Goal: Answer question/provide support: Share knowledge or assist other users

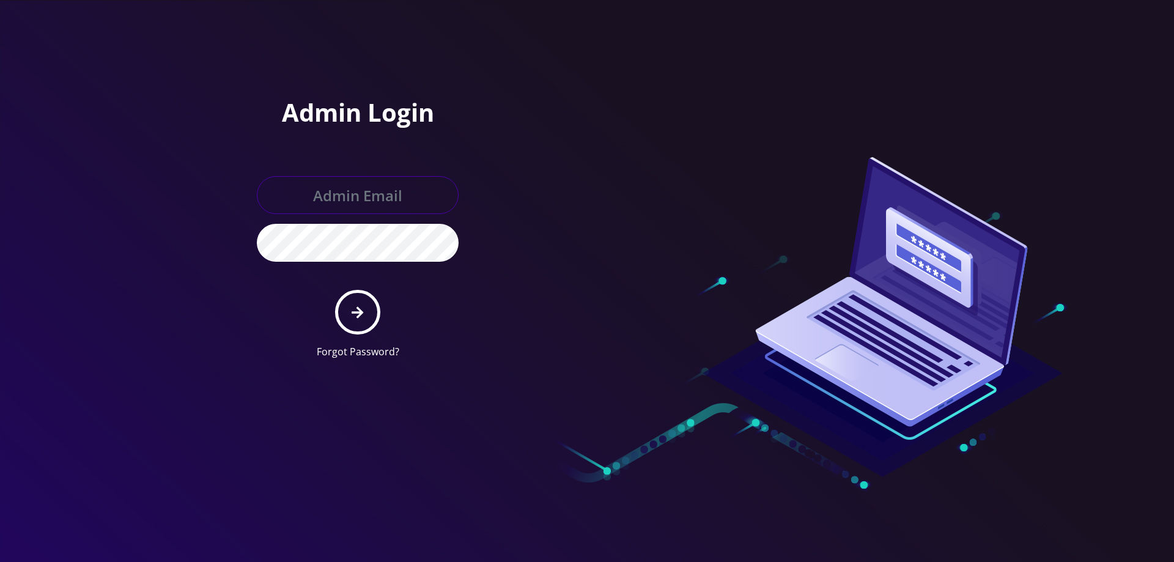
type input "[EMAIL_ADDRESS][DOMAIN_NAME]"
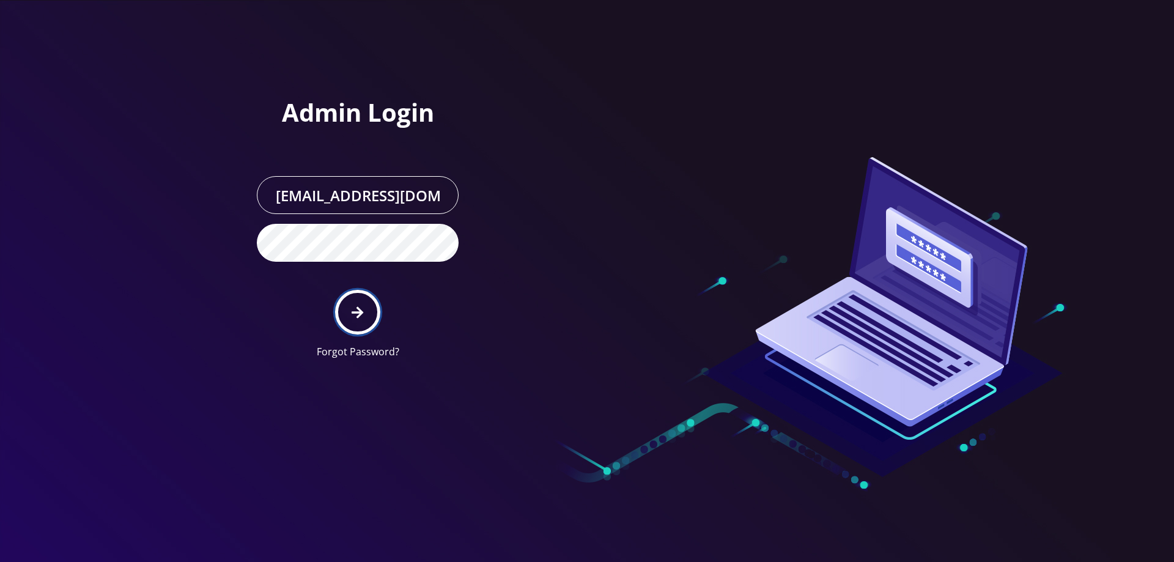
click at [361, 314] on icon "submit" at bounding box center [358, 312] width 12 height 12
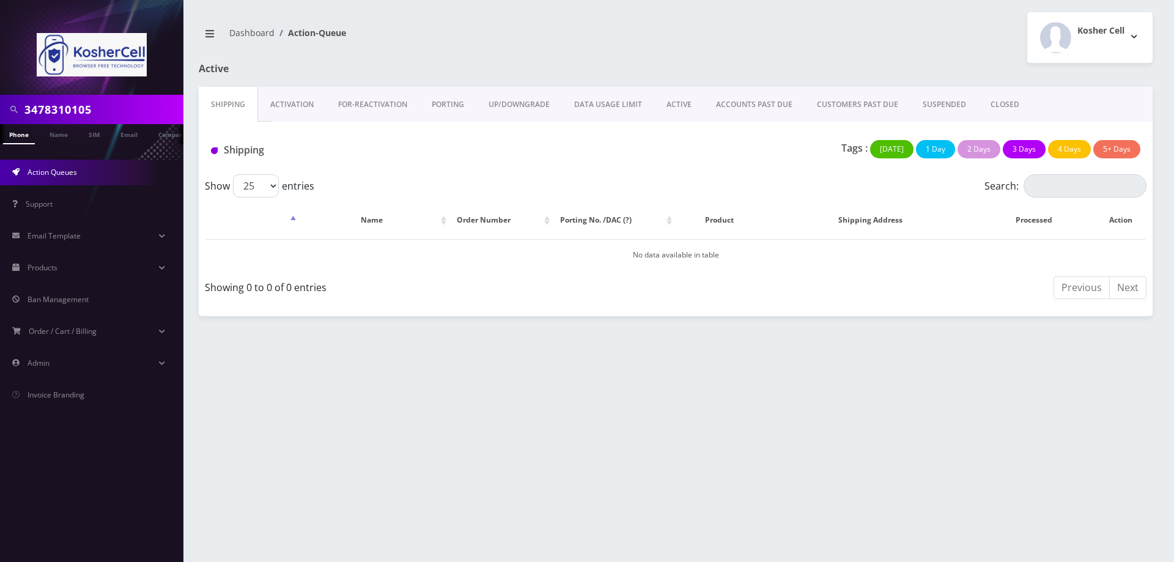
drag, startPoint x: 108, startPoint y: 113, endPoint x: 0, endPoint y: 114, distance: 107.6
click at [0, 114] on div "3478310105" at bounding box center [91, 109] width 183 height 29
paste input "8489863963"
type input "8489863963"
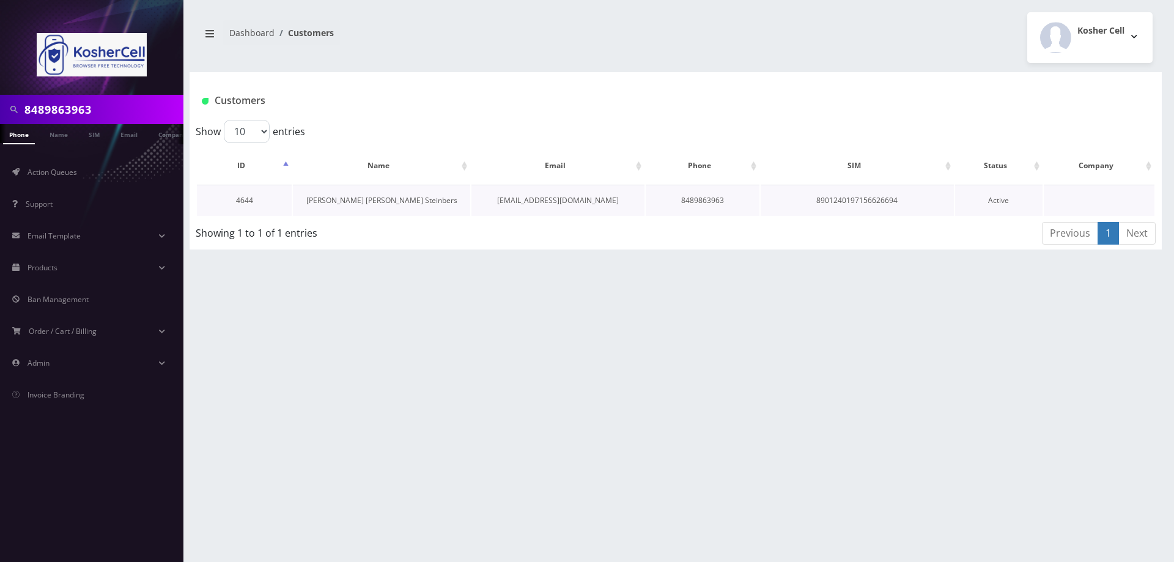
click at [365, 200] on link "[PERSON_NAME] [PERSON_NAME] Steinbers" at bounding box center [381, 200] width 151 height 10
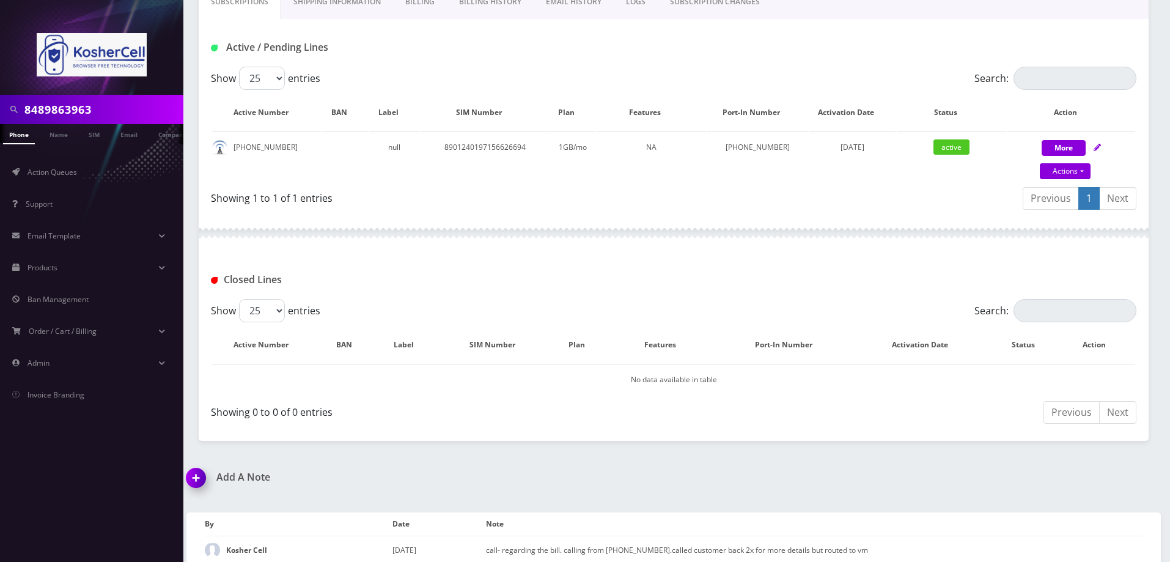
scroll to position [220, 0]
